Goal: Transaction & Acquisition: Purchase product/service

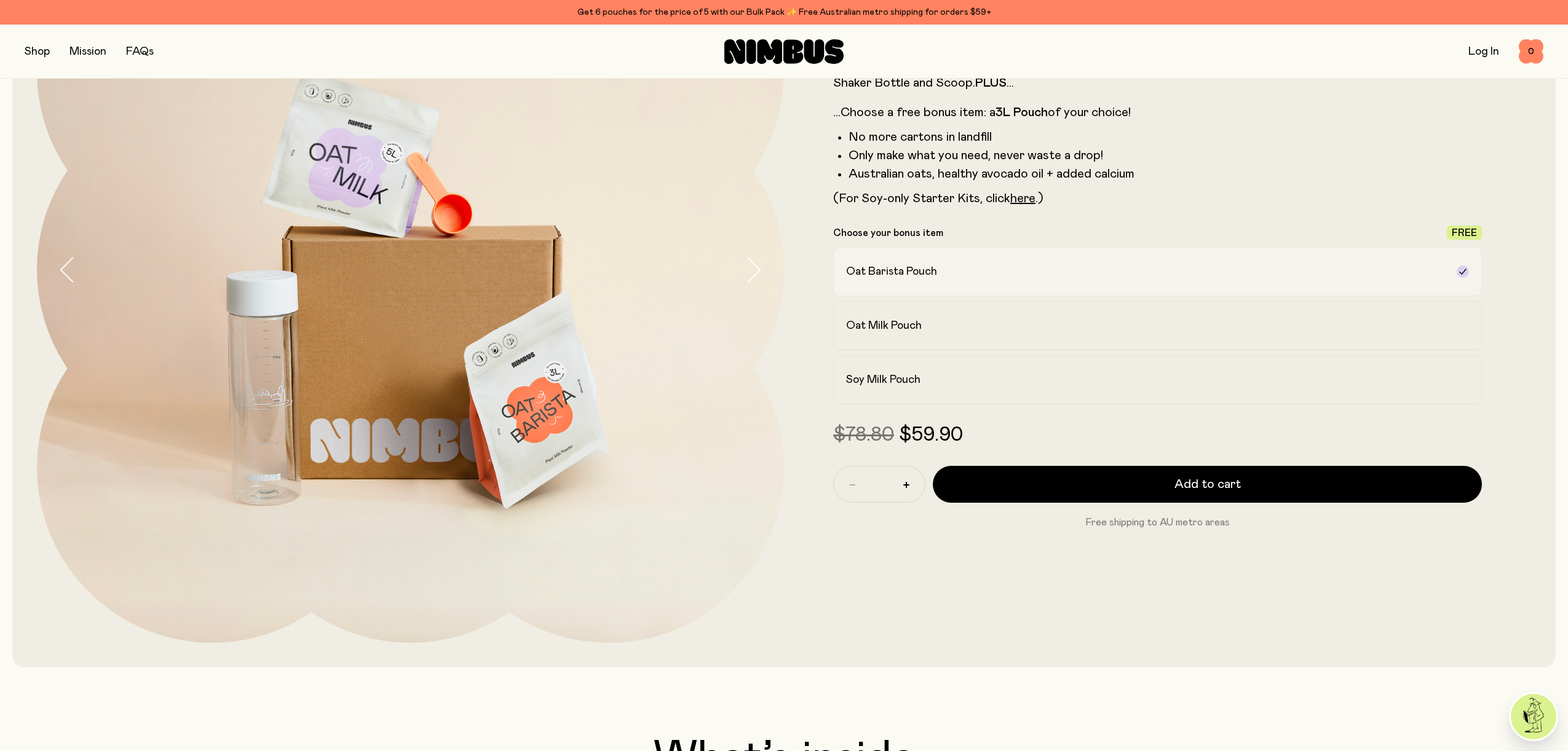
scroll to position [223, 0]
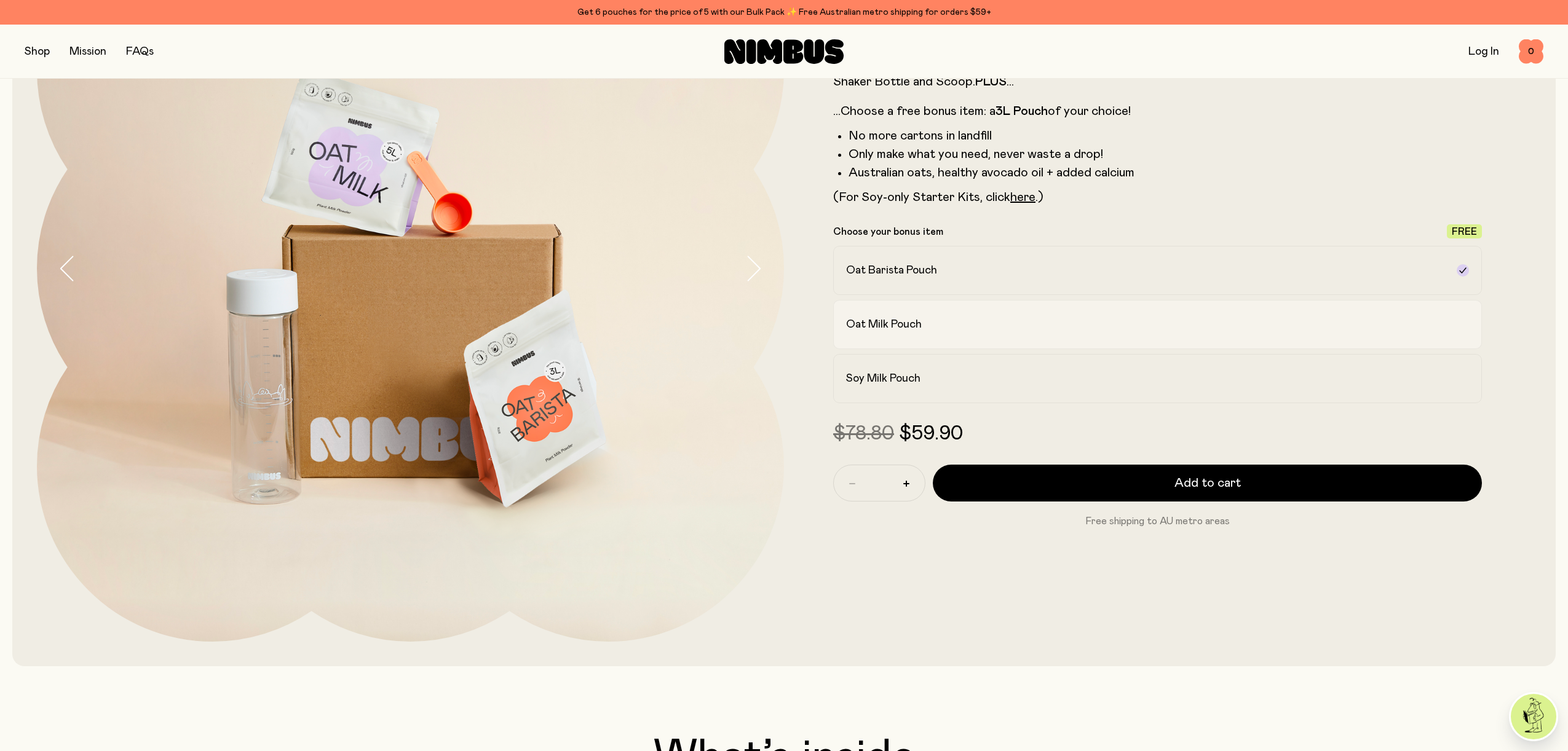
click at [1009, 333] on label "Oat Milk Pouch" at bounding box center [1158, 324] width 649 height 49
click at [1009, 282] on label "Oat Barista Pouch" at bounding box center [1158, 270] width 649 height 49
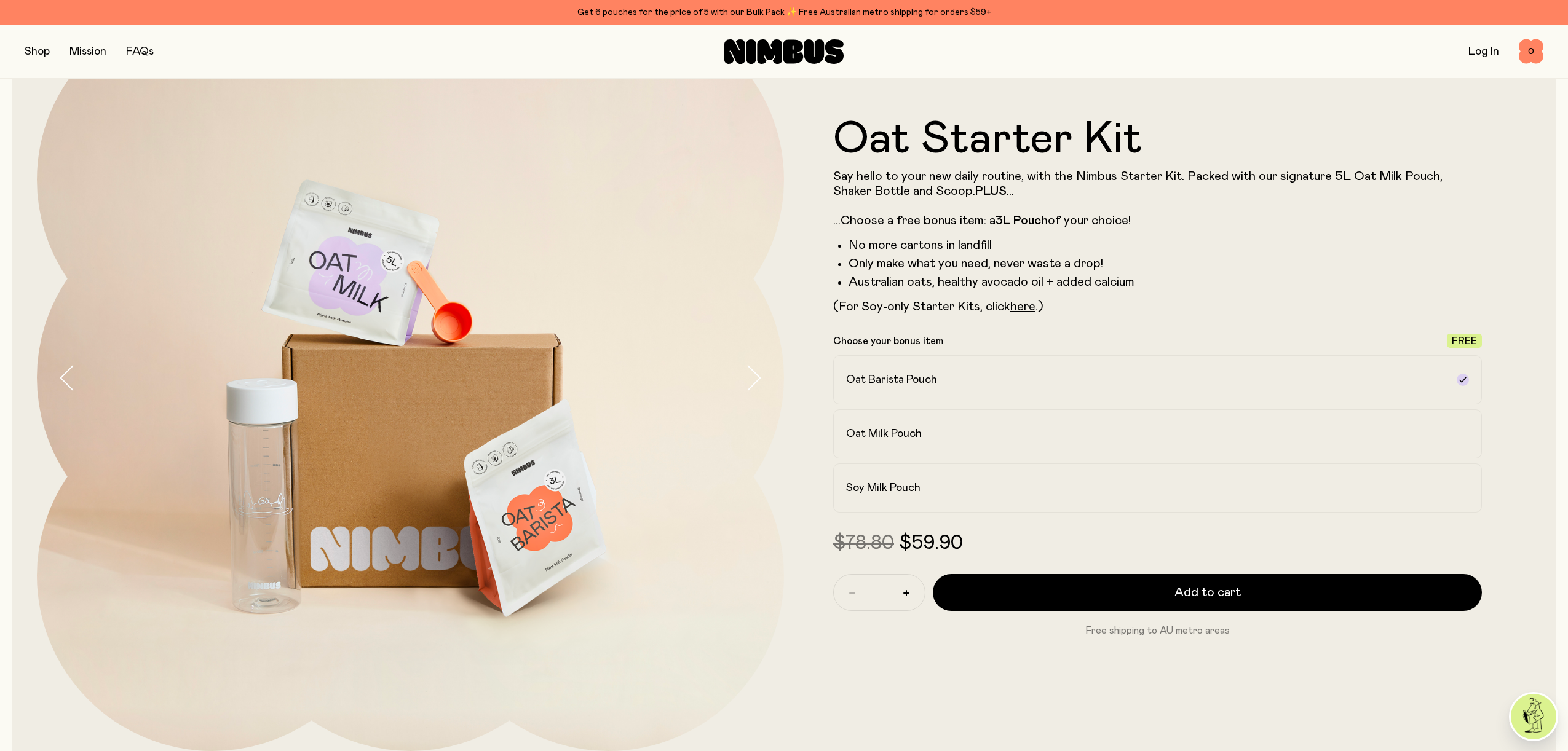
scroll to position [0, 0]
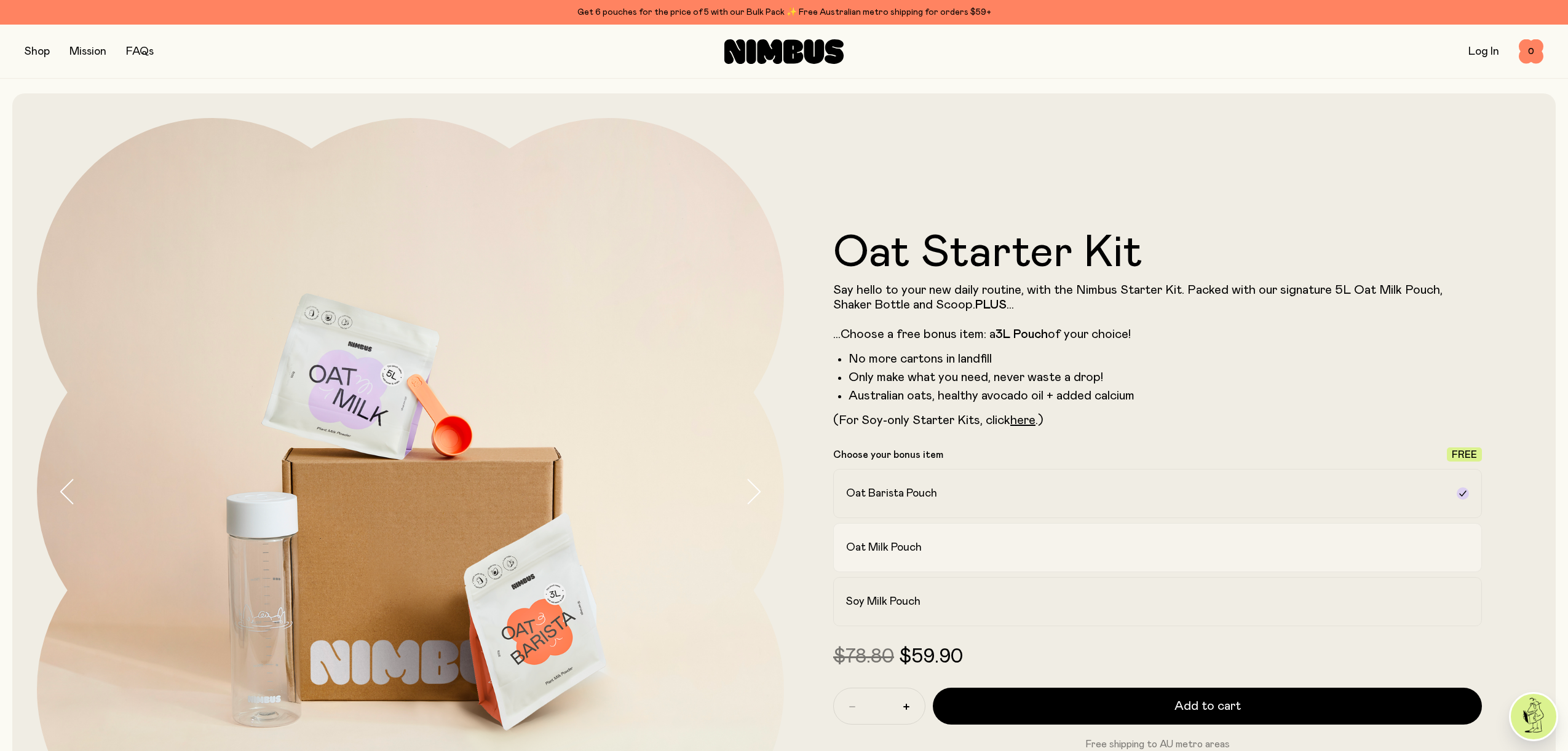
click at [1015, 545] on div "Oat Milk Pouch" at bounding box center [1146, 547] width 601 height 15
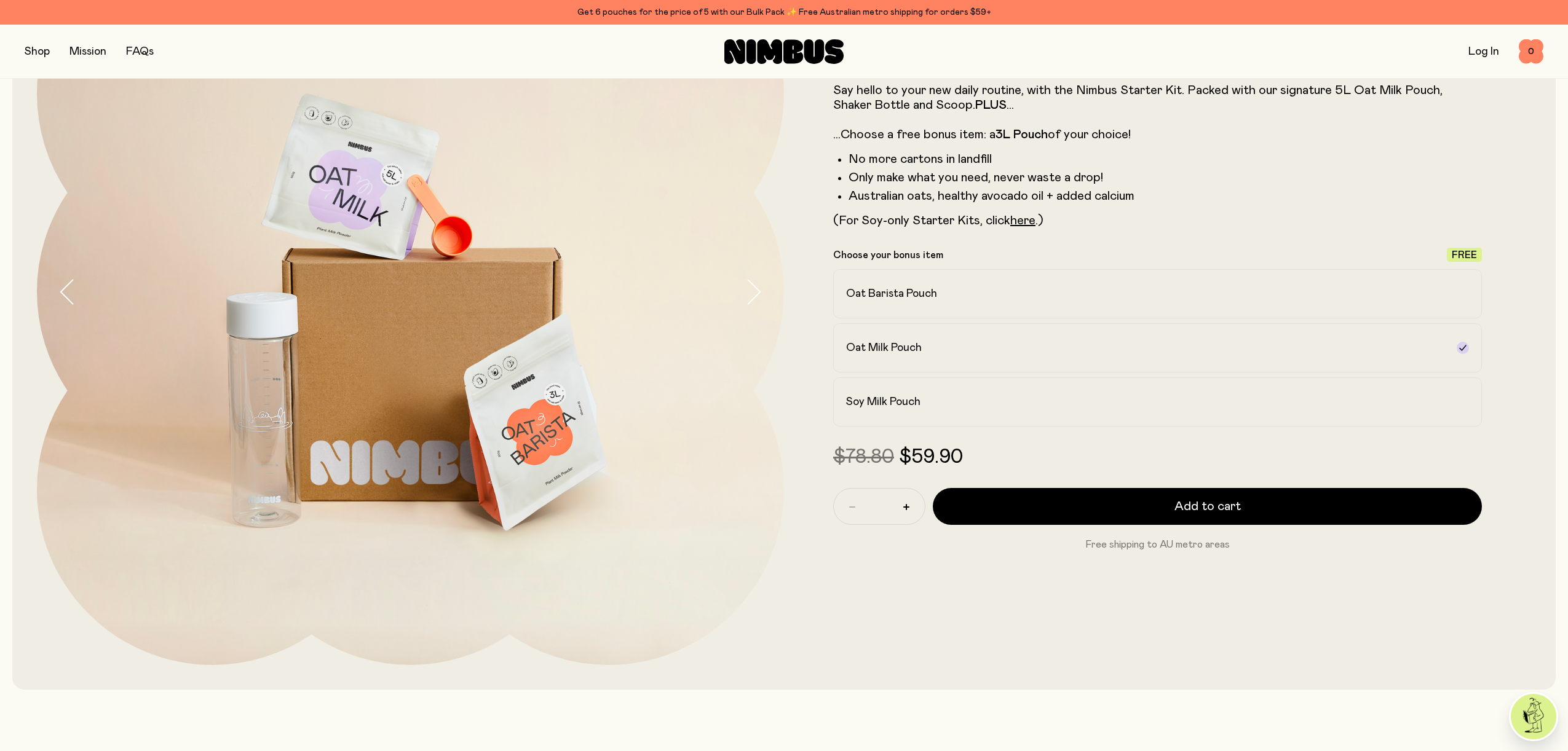
scroll to position [197, 0]
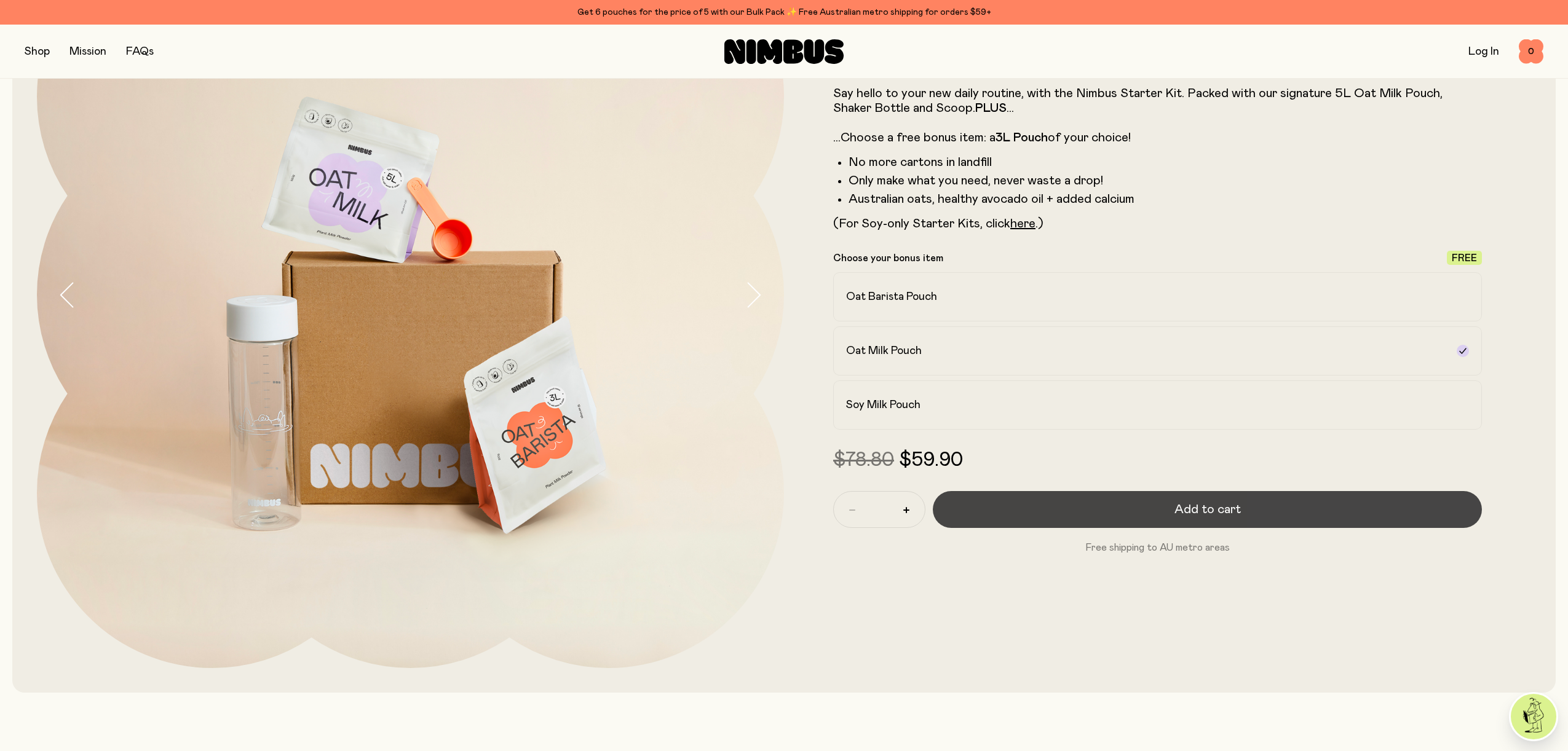
click at [1054, 510] on button "Add to cart" at bounding box center [1208, 509] width 549 height 37
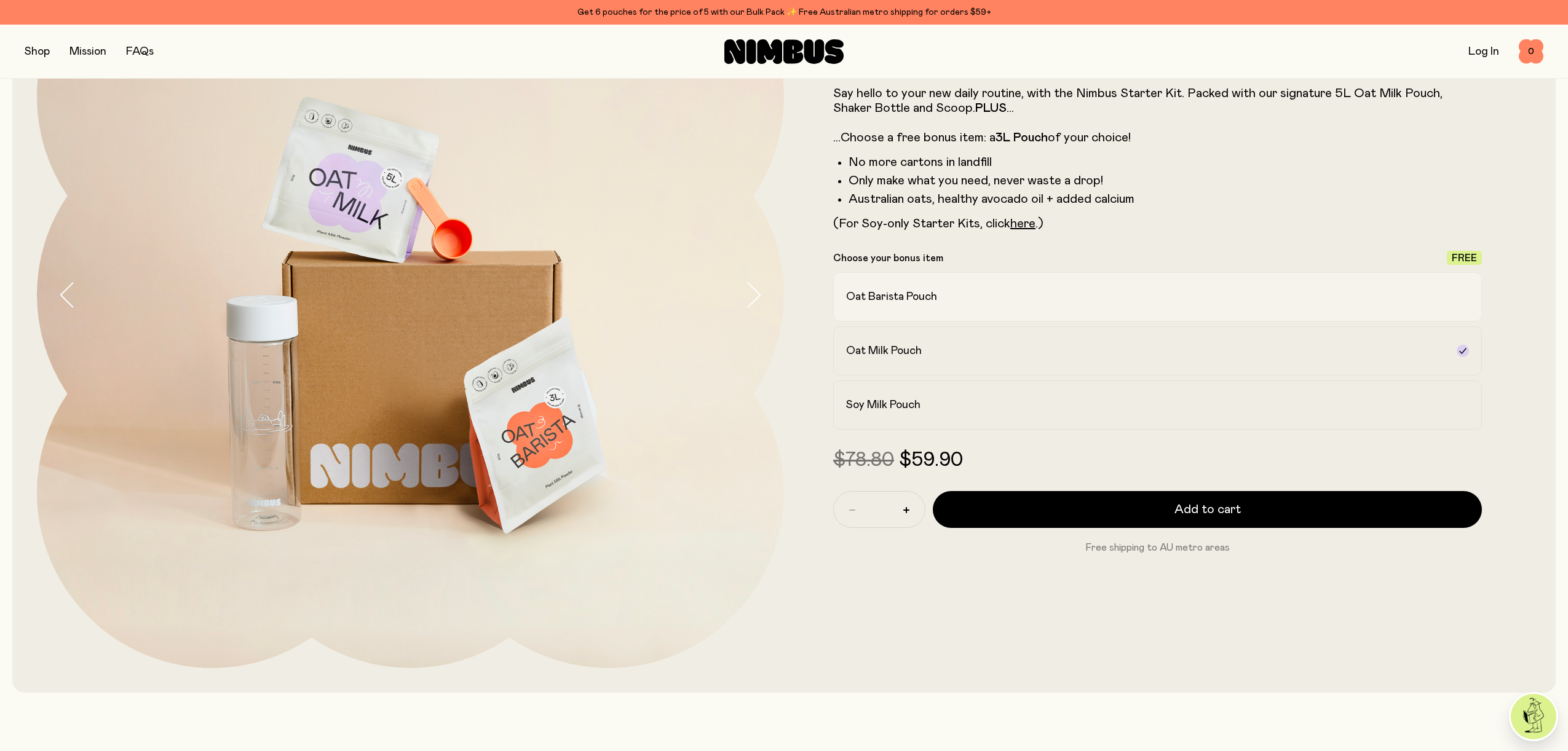
scroll to position [0, 0]
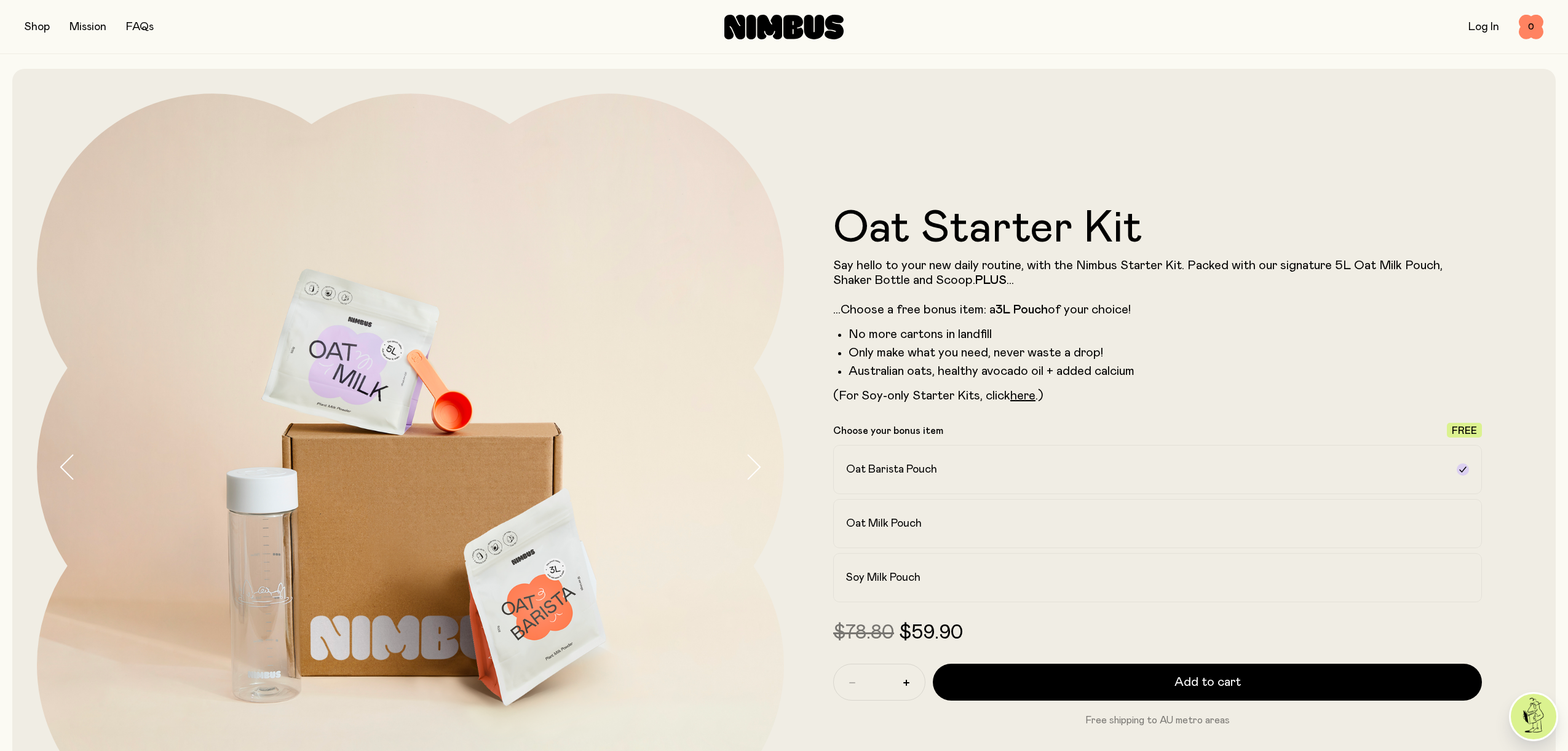
click at [40, 28] on div "Shop Mission FAQs Log In 0 0" at bounding box center [783, 26] width 1519 height 53
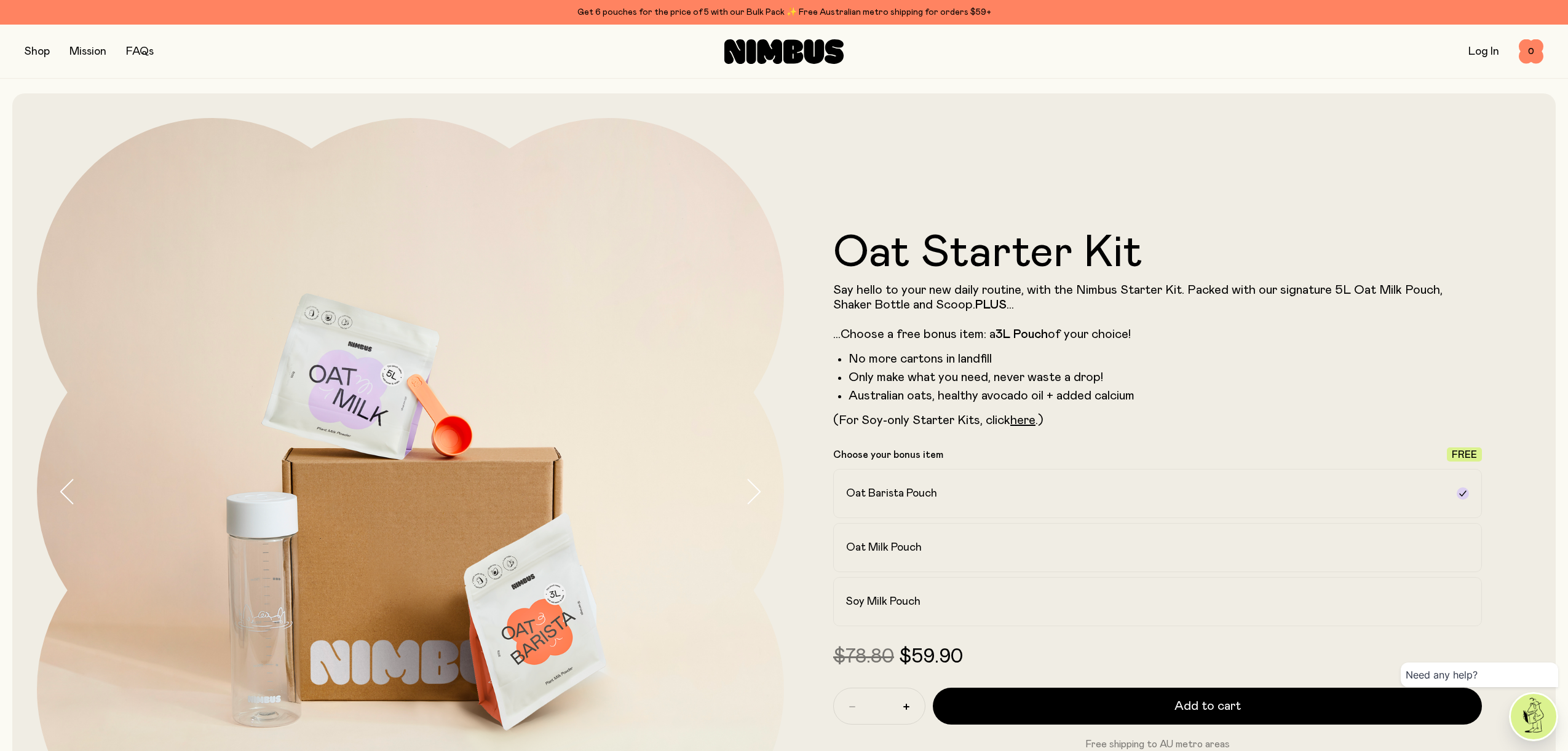
click at [33, 49] on button "button" at bounding box center [37, 51] width 25 height 17
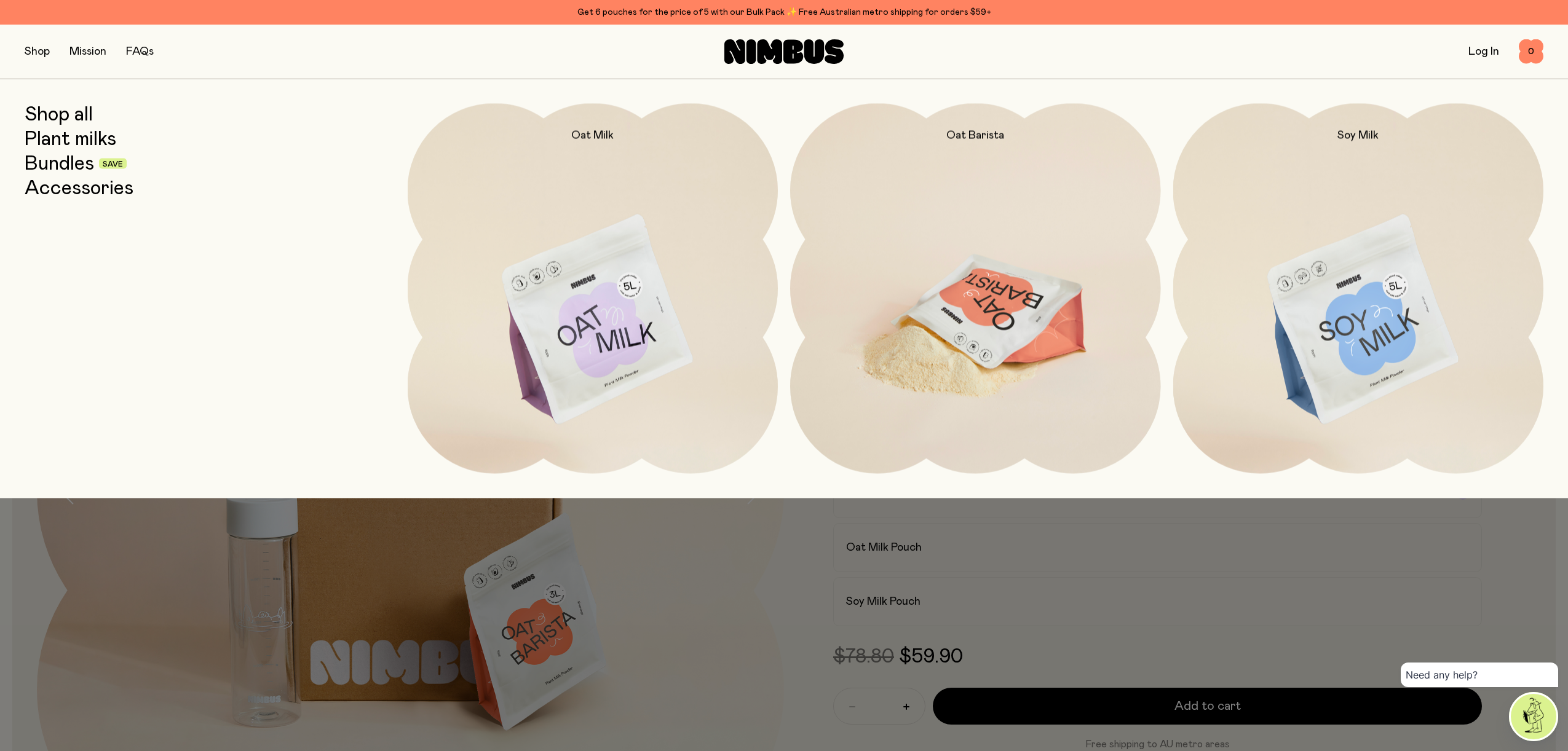
click at [952, 335] on img at bounding box center [975, 321] width 371 height 435
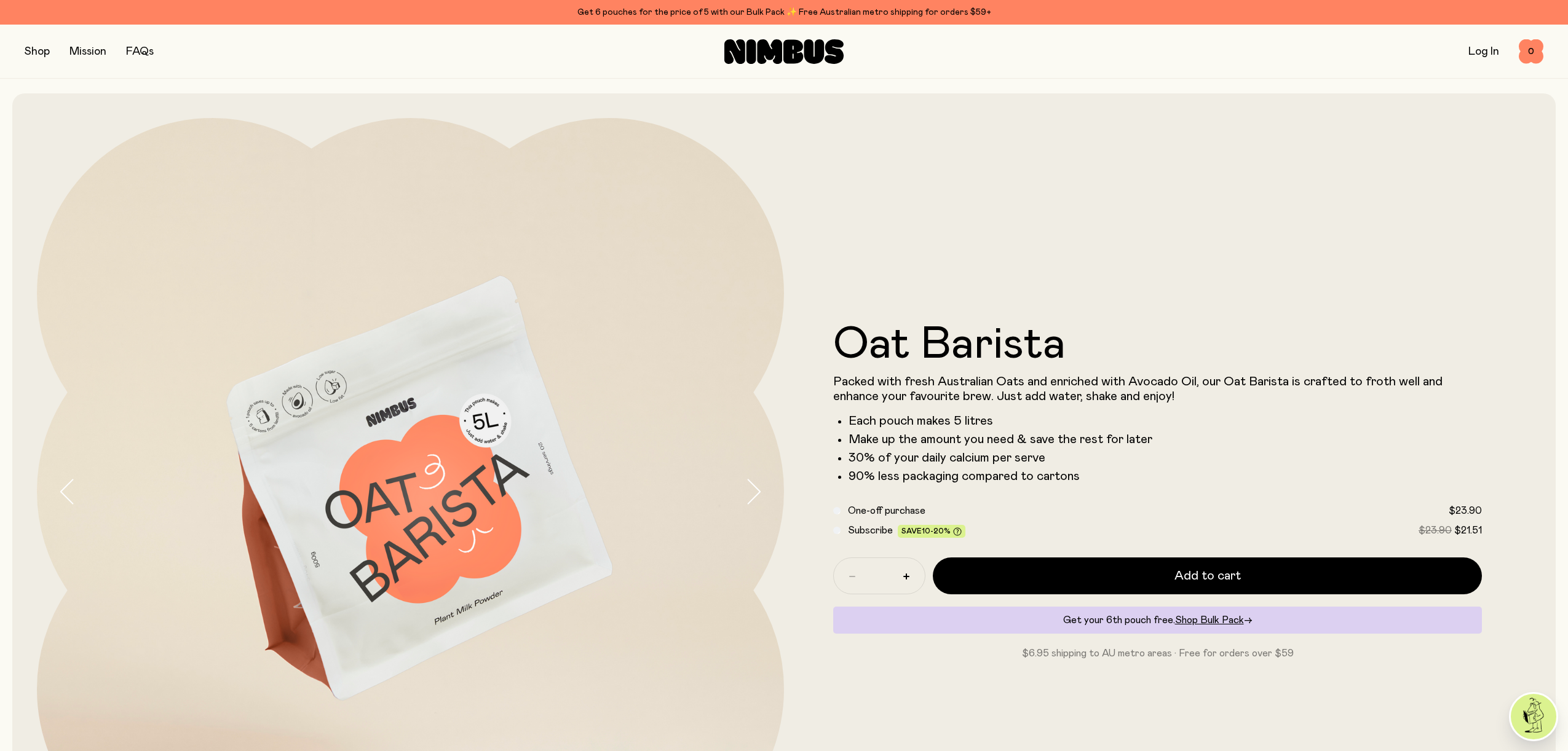
click at [42, 47] on button "button" at bounding box center [37, 51] width 25 height 17
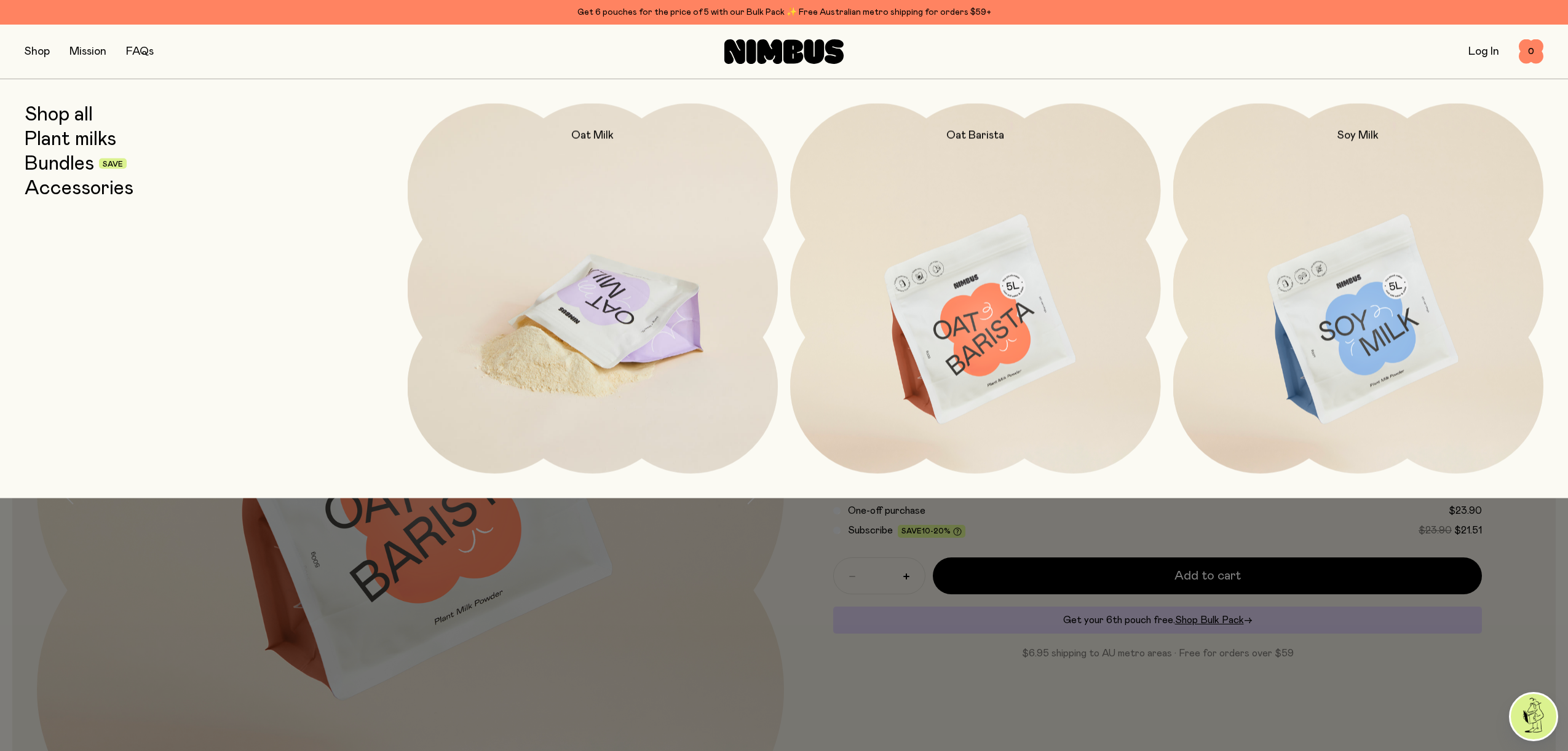
click at [541, 330] on img at bounding box center [593, 321] width 371 height 435
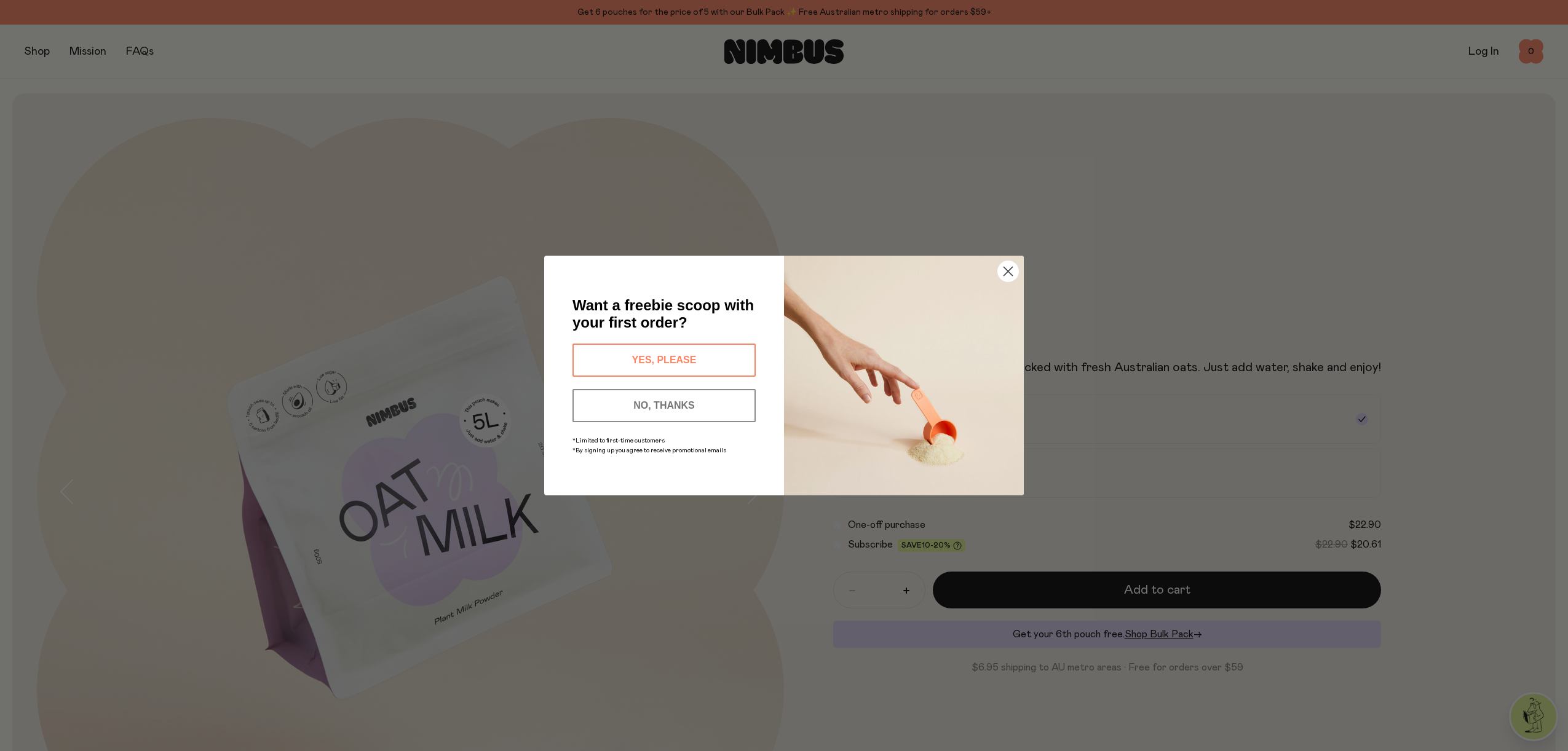
click at [692, 361] on button "YES, PLEASE" at bounding box center [664, 360] width 183 height 33
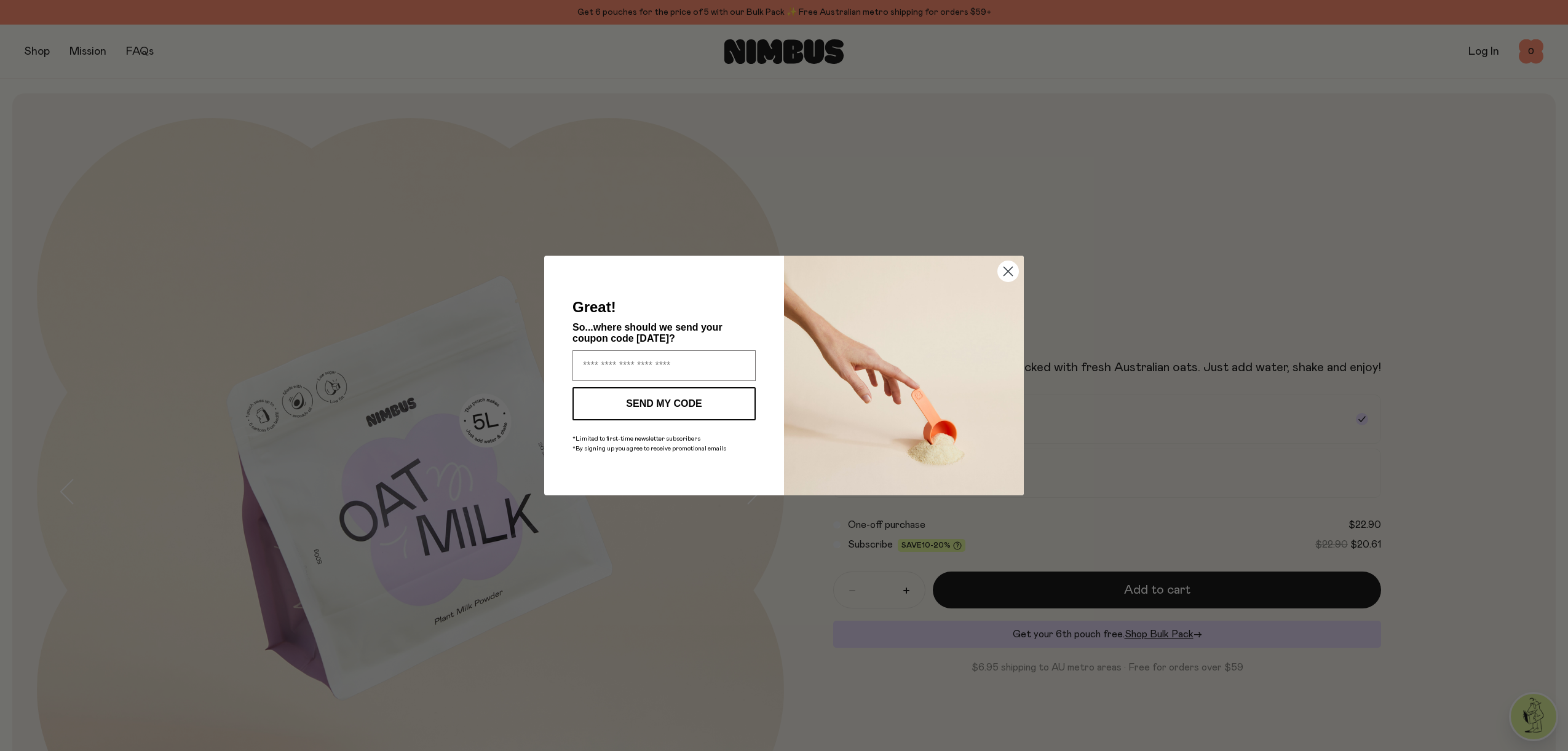
click at [1013, 270] on circle "Close dialog" at bounding box center [1008, 271] width 20 height 20
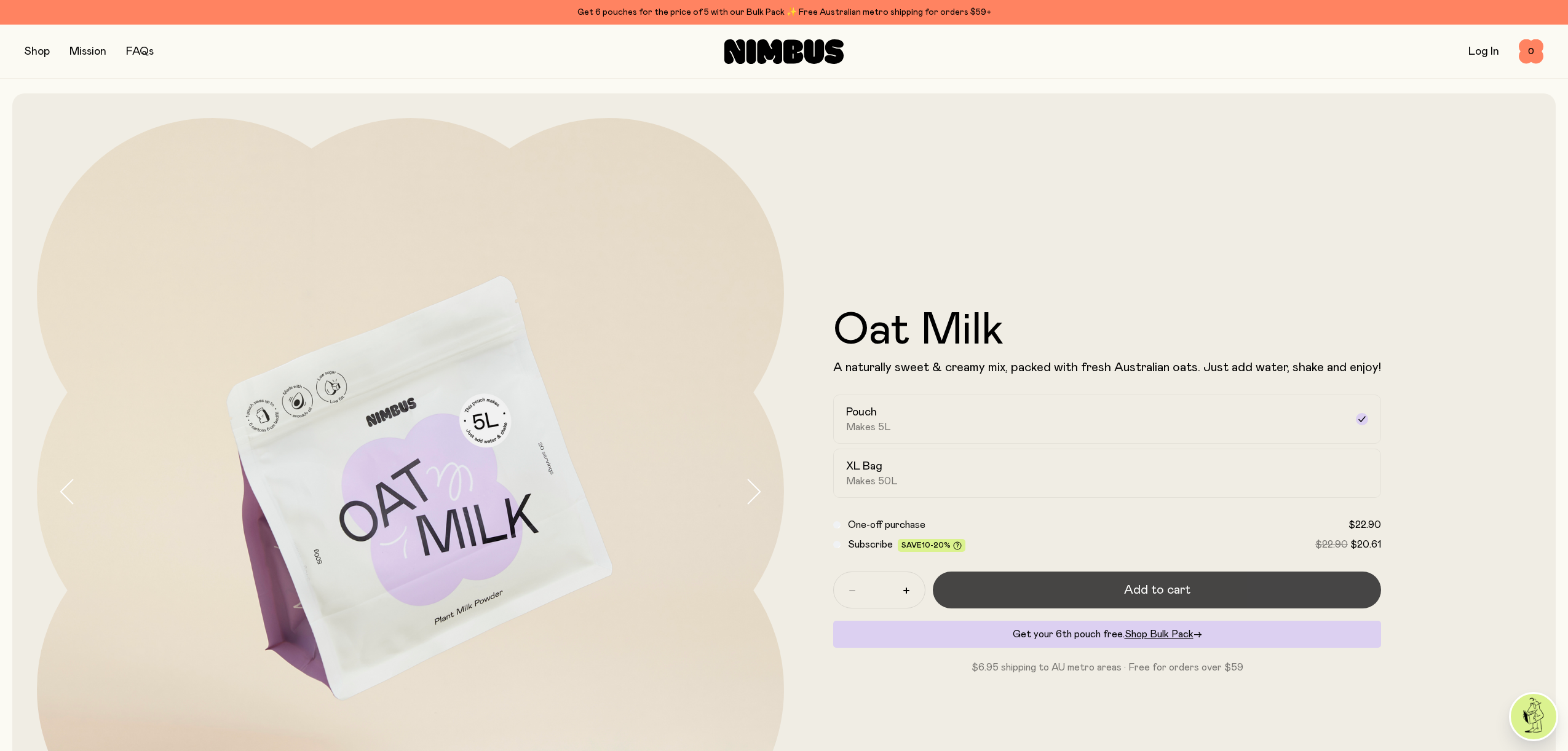
click at [1155, 590] on span "Add to cart" at bounding box center [1157, 590] width 67 height 17
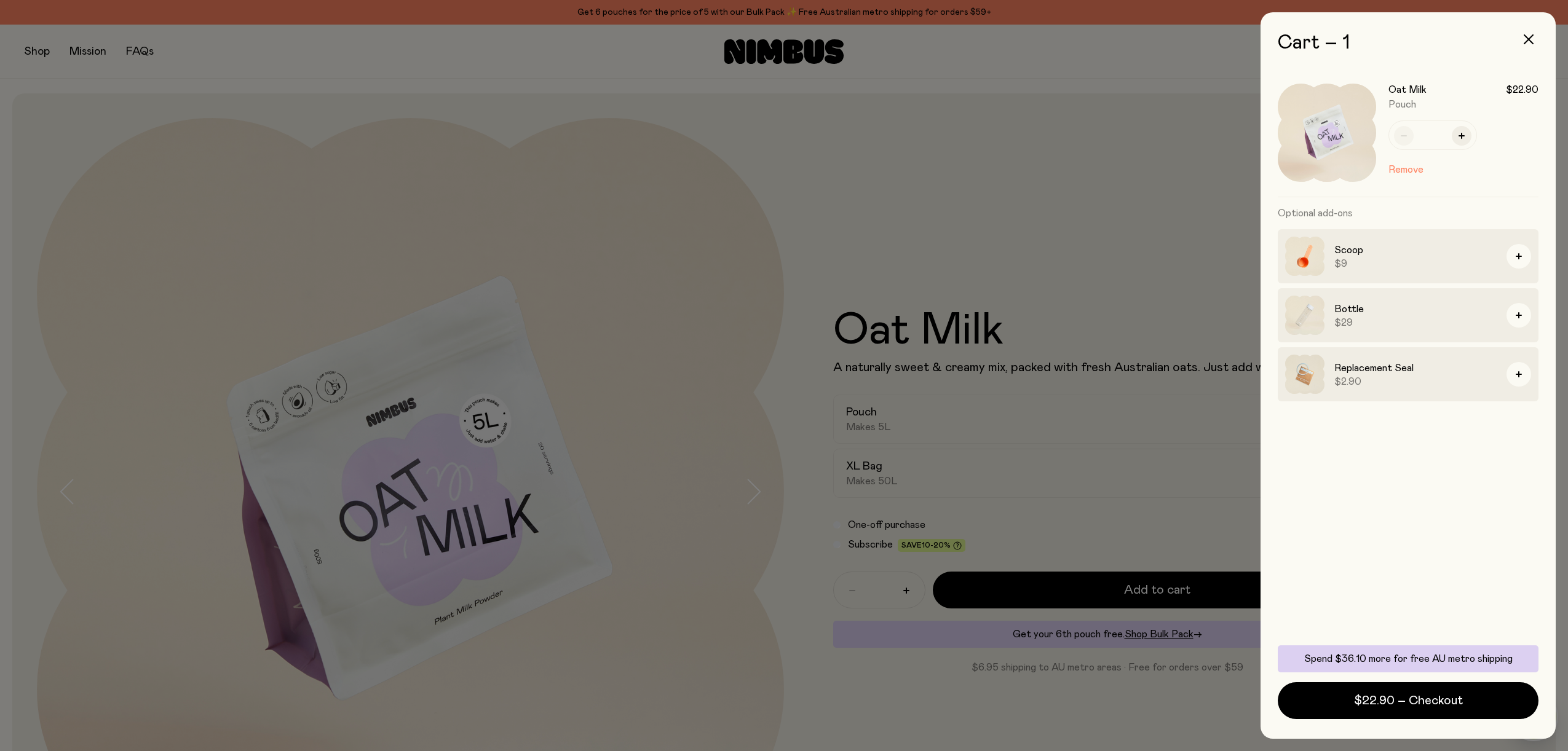
click at [63, 65] on div at bounding box center [784, 376] width 1568 height 751
click at [44, 55] on div at bounding box center [784, 376] width 1568 height 751
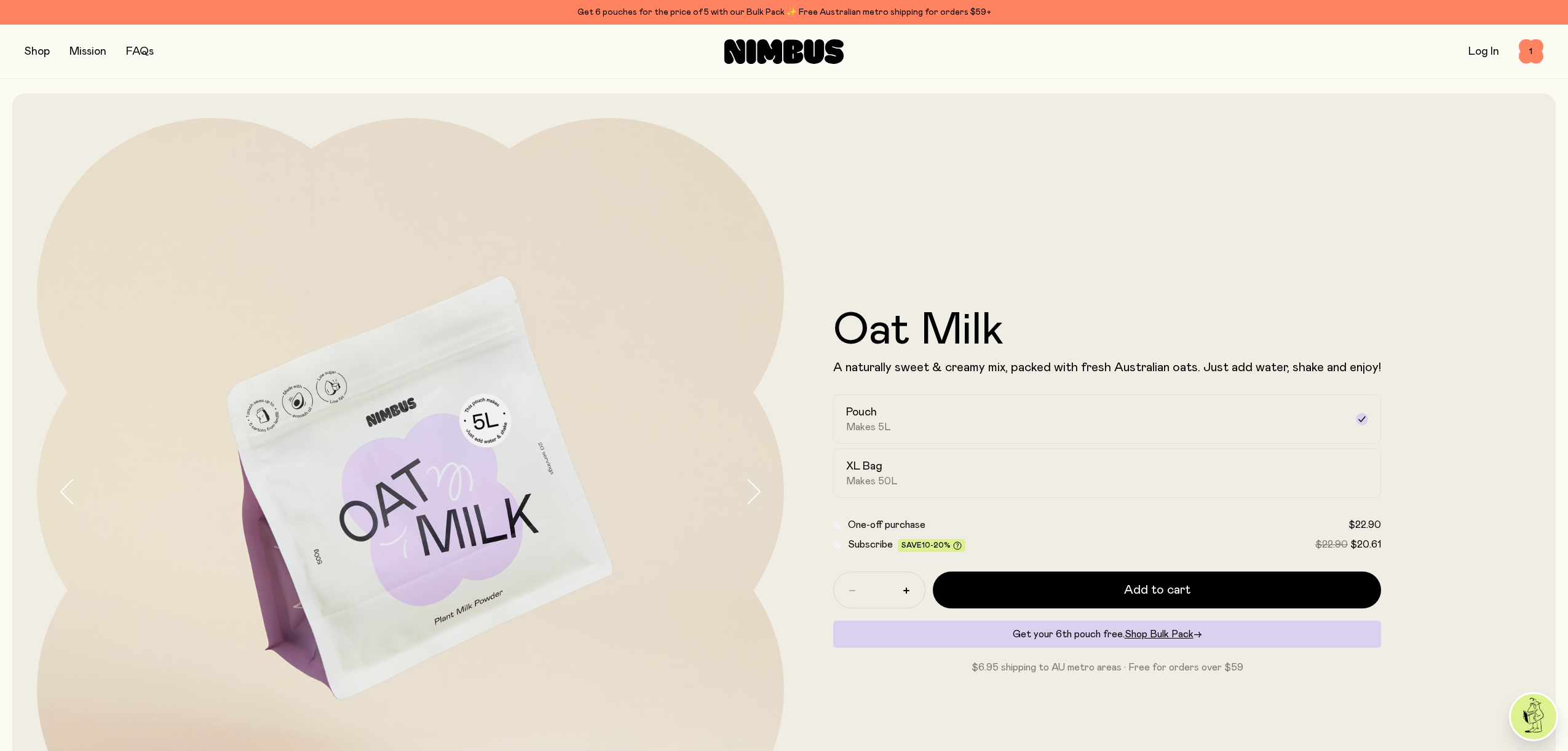
click at [41, 52] on button "button" at bounding box center [37, 51] width 25 height 17
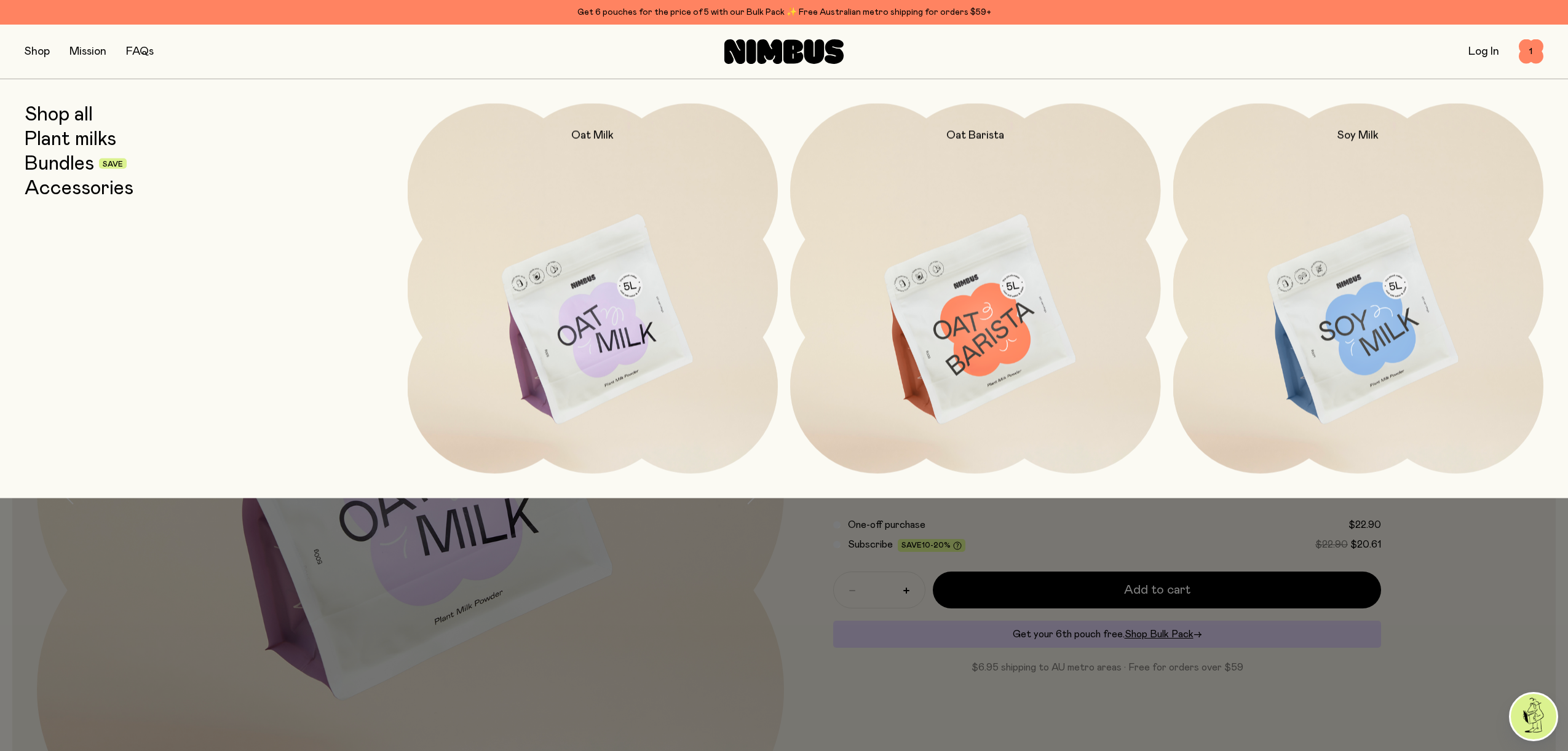
click at [67, 166] on link "Bundles" at bounding box center [59, 164] width 69 height 22
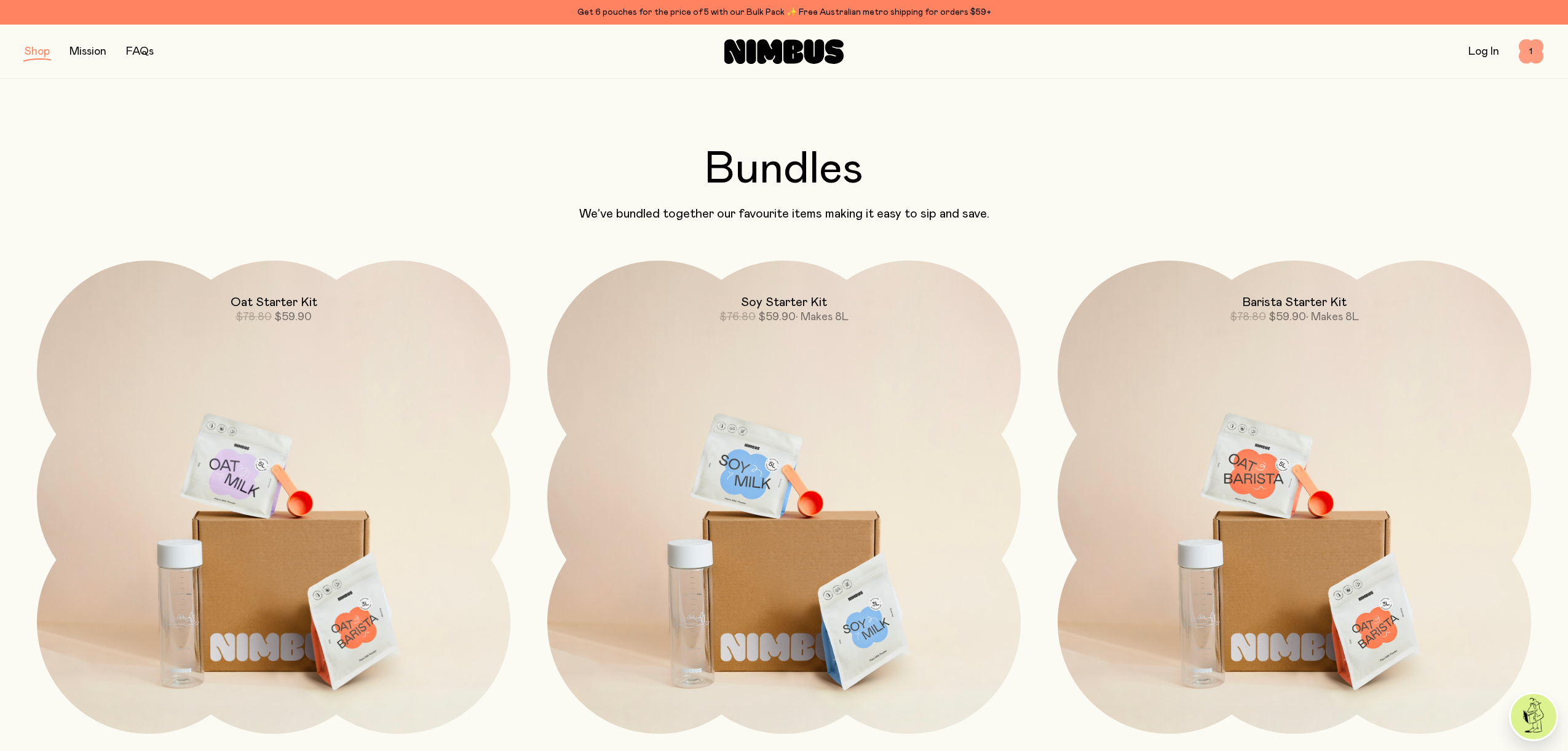
click at [1531, 56] on span "1" at bounding box center [1531, 51] width 24 height 24
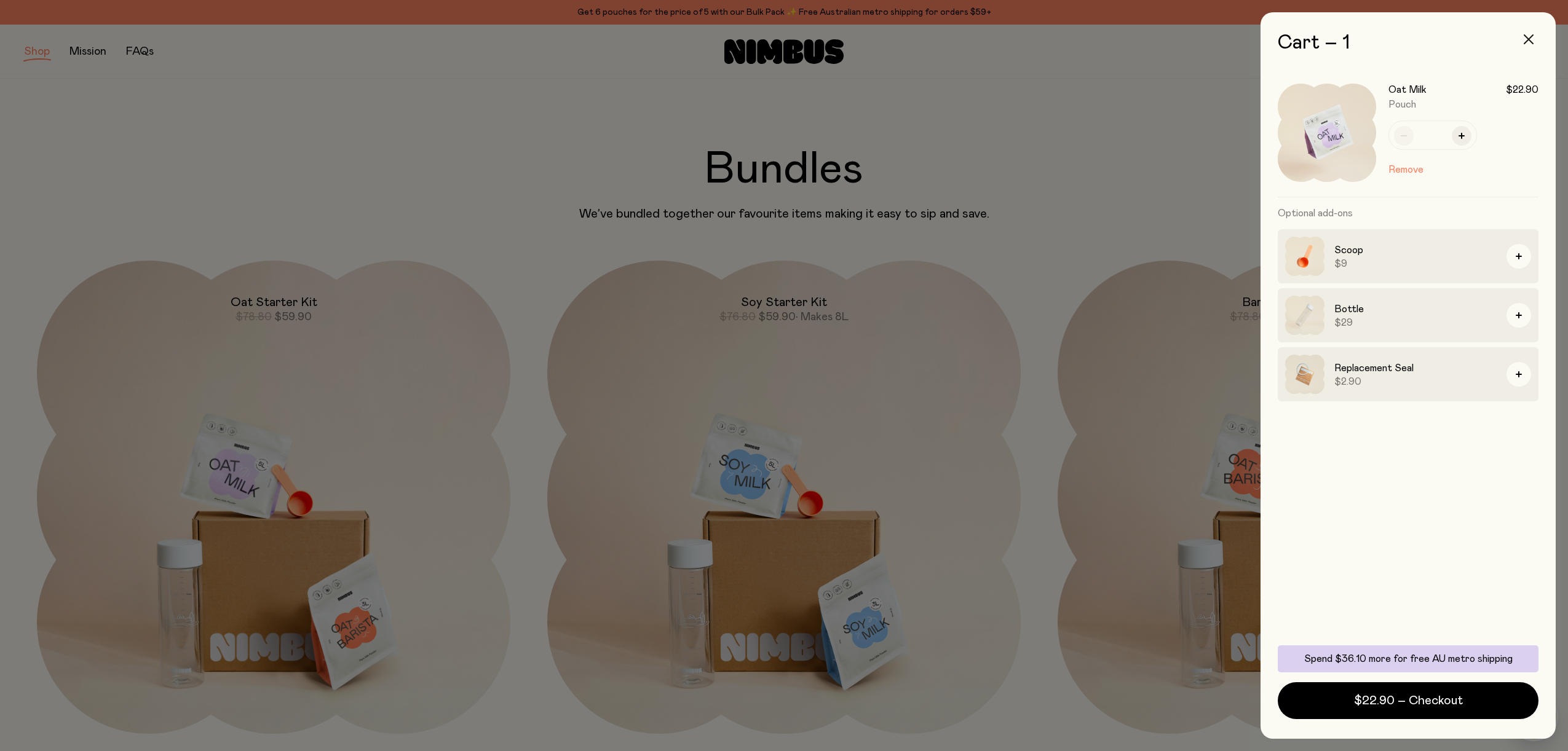
click at [1526, 39] on icon "button" at bounding box center [1528, 39] width 10 height 10
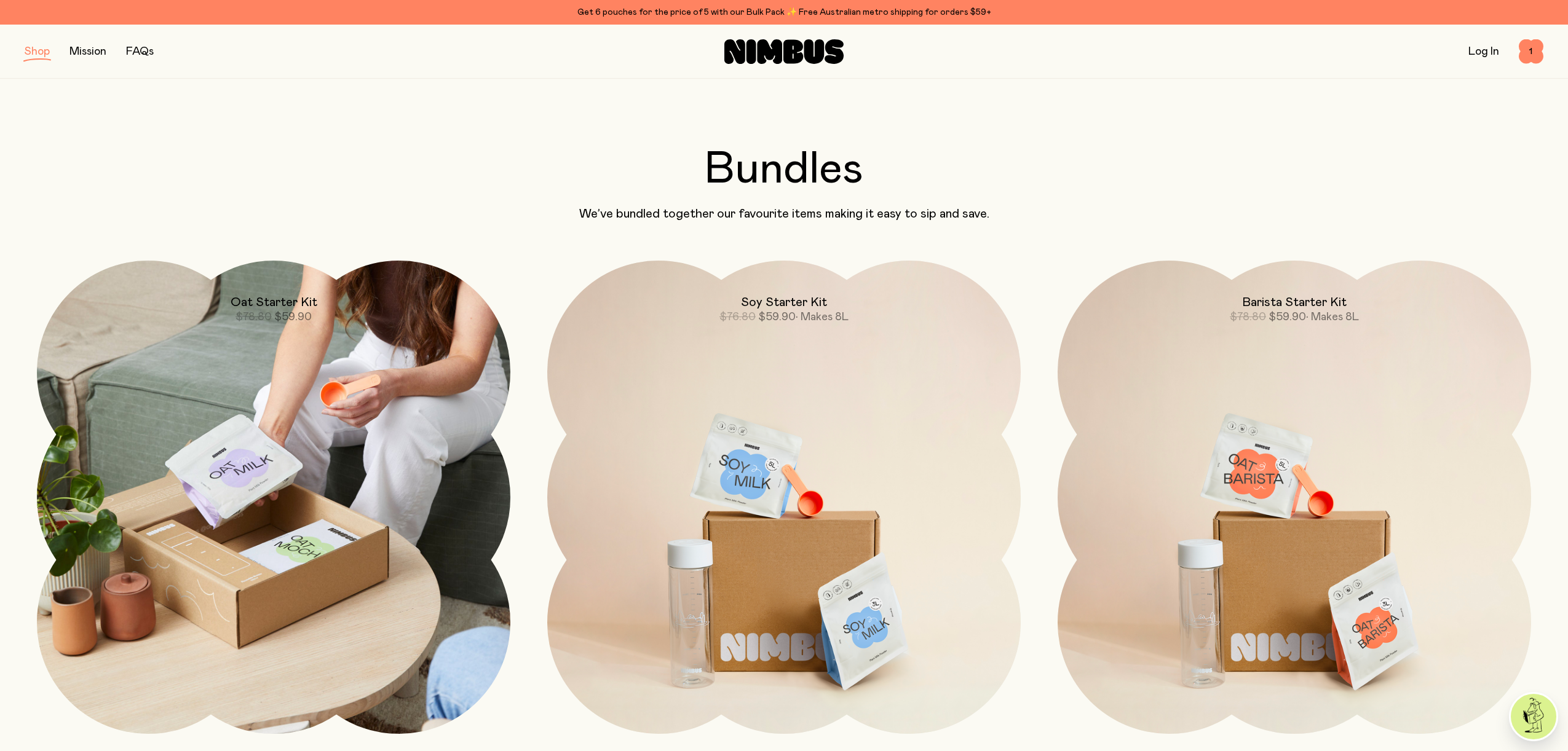
click at [315, 522] on img at bounding box center [273, 497] width 473 height 473
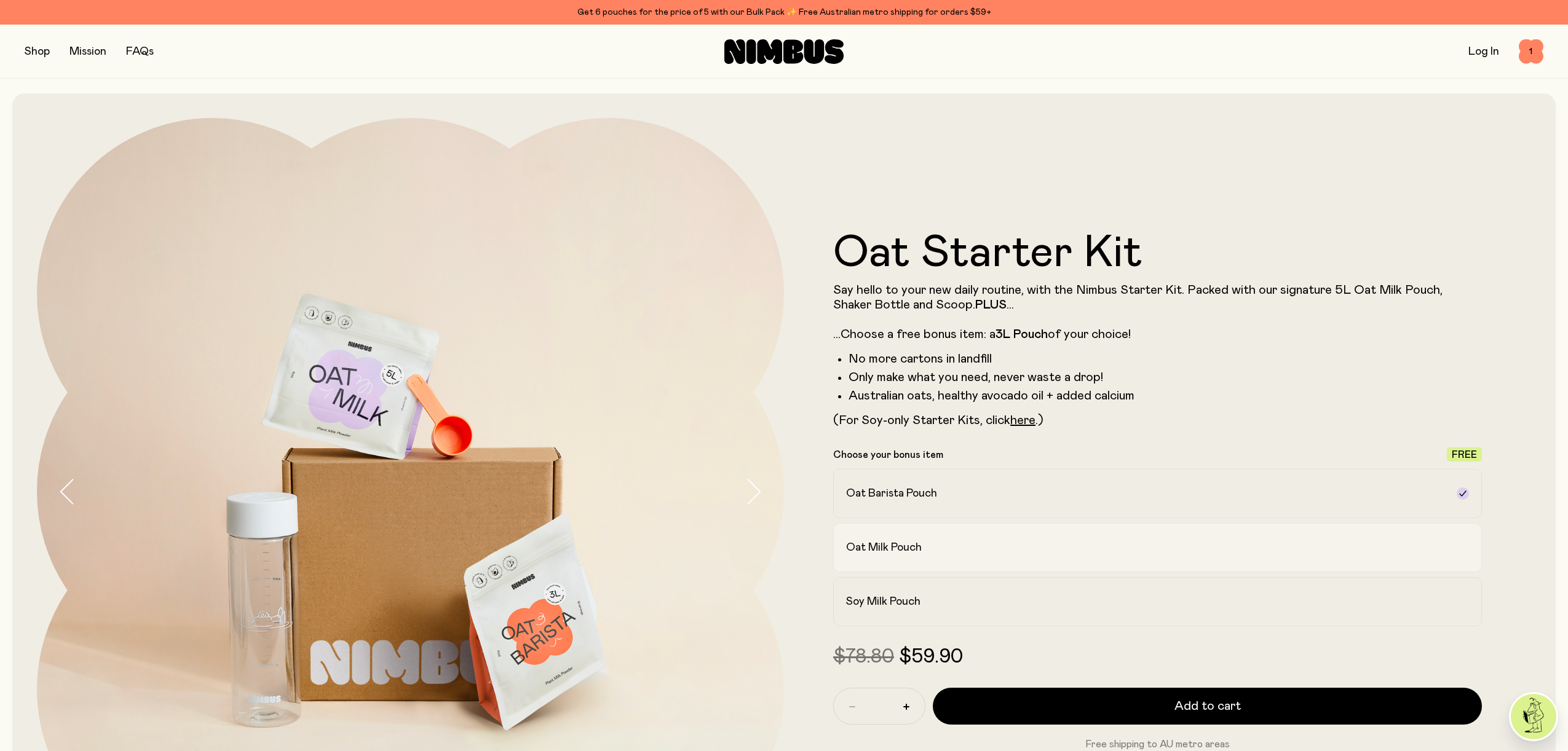
click at [970, 546] on div "Oat Milk Pouch" at bounding box center [1146, 547] width 601 height 15
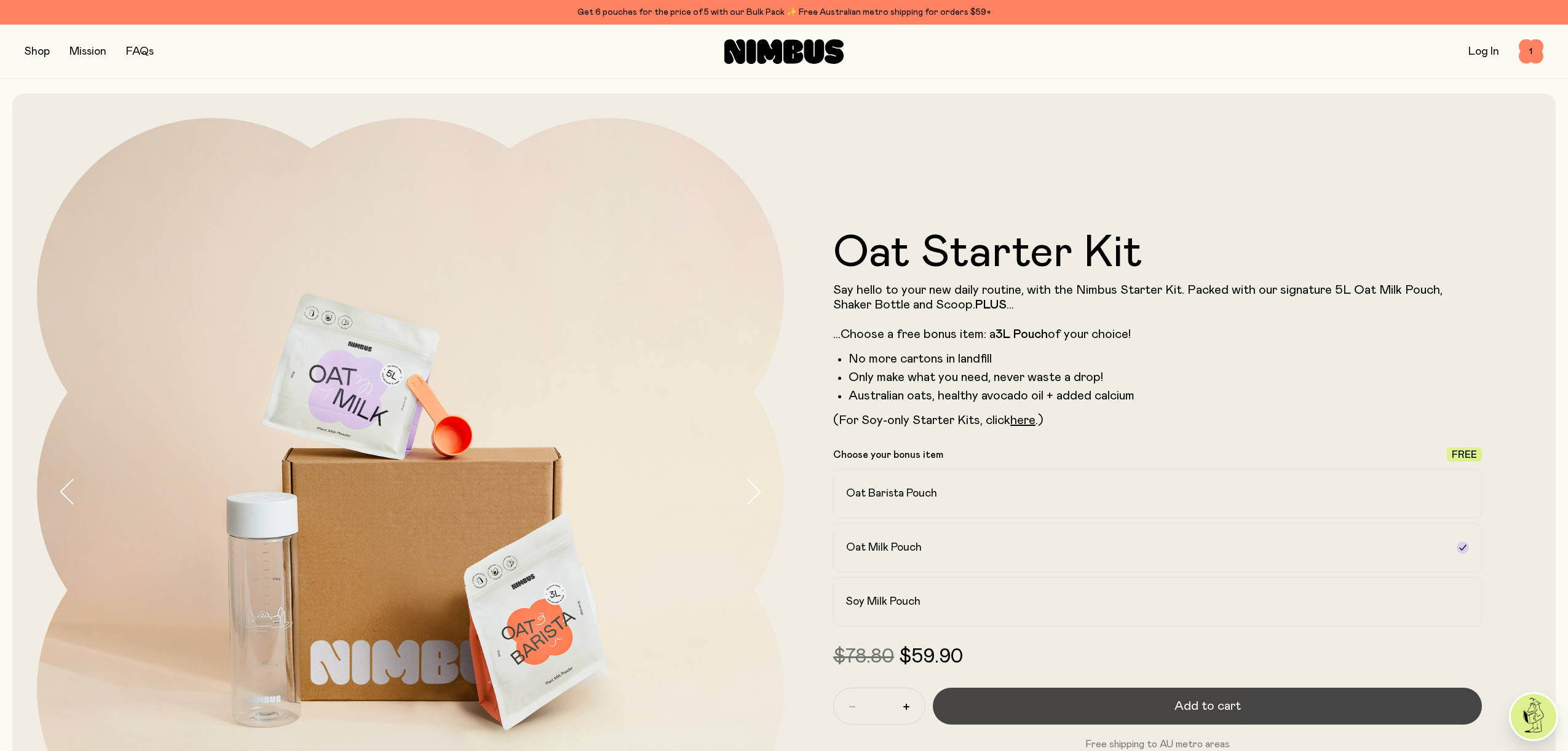
click at [1190, 704] on span "Add to cart" at bounding box center [1208, 706] width 67 height 17
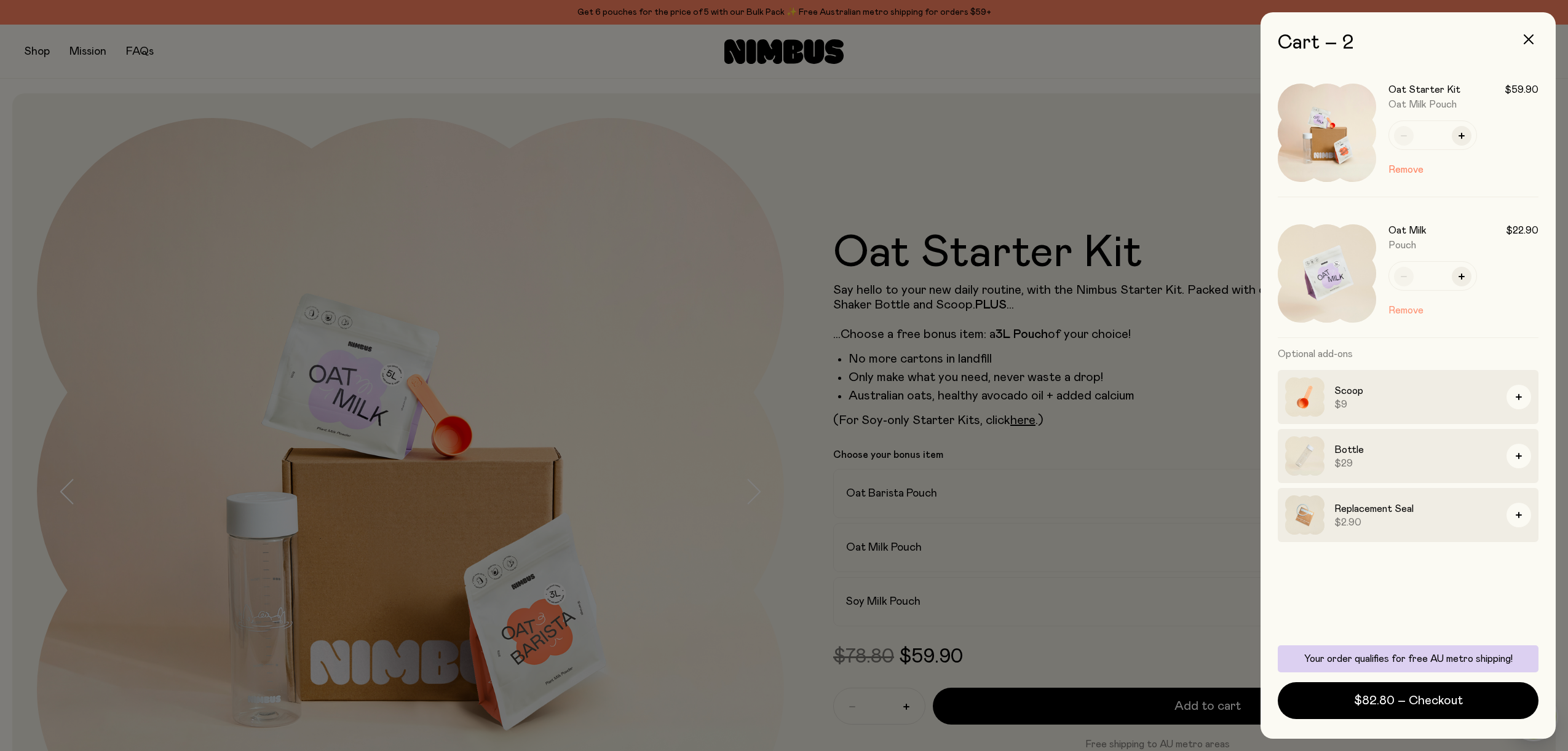
click at [1409, 309] on button "Remove" at bounding box center [1406, 310] width 35 height 15
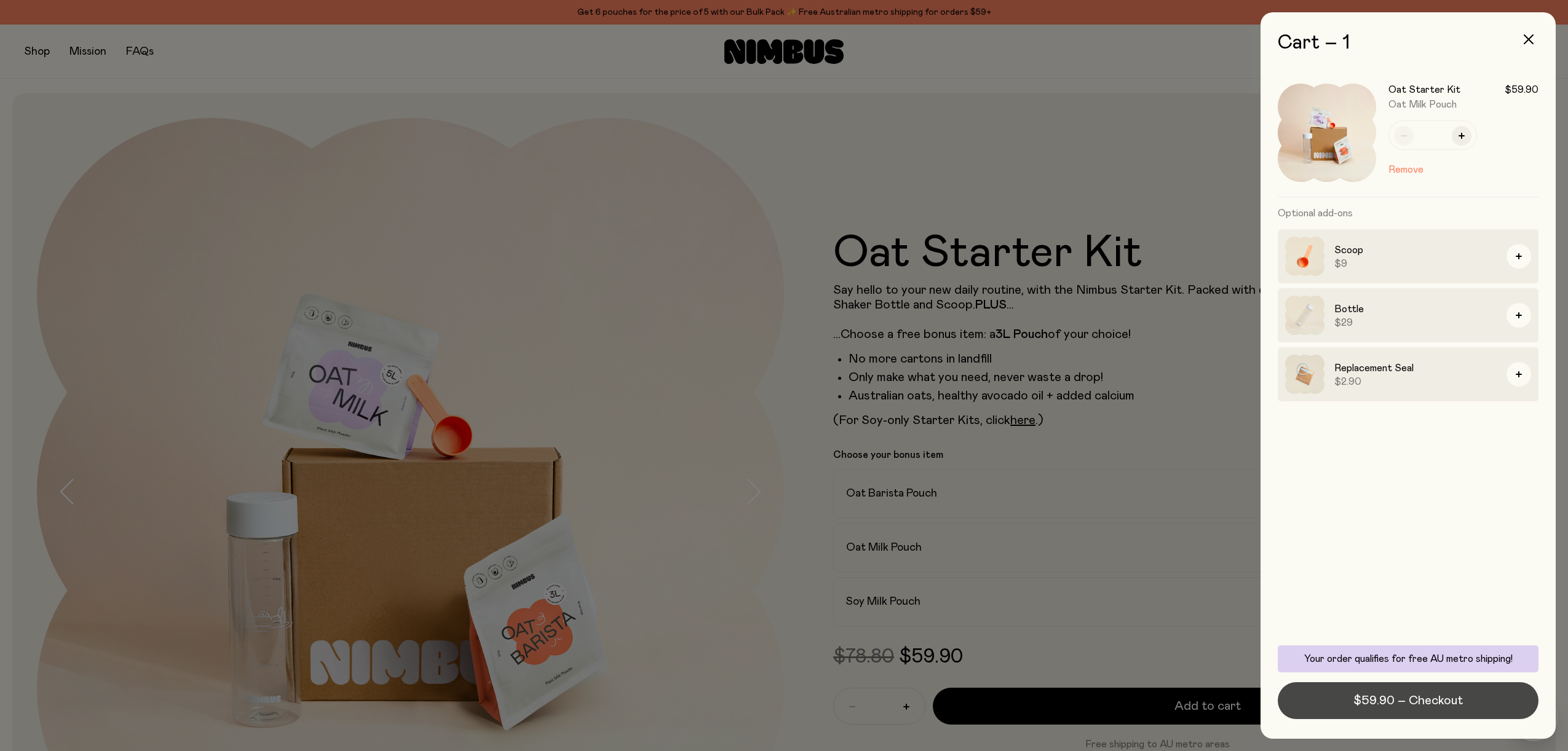
click at [1448, 704] on span "$59.90 – Checkout" at bounding box center [1408, 700] width 110 height 17
